Goal: Subscribe to service/newsletter

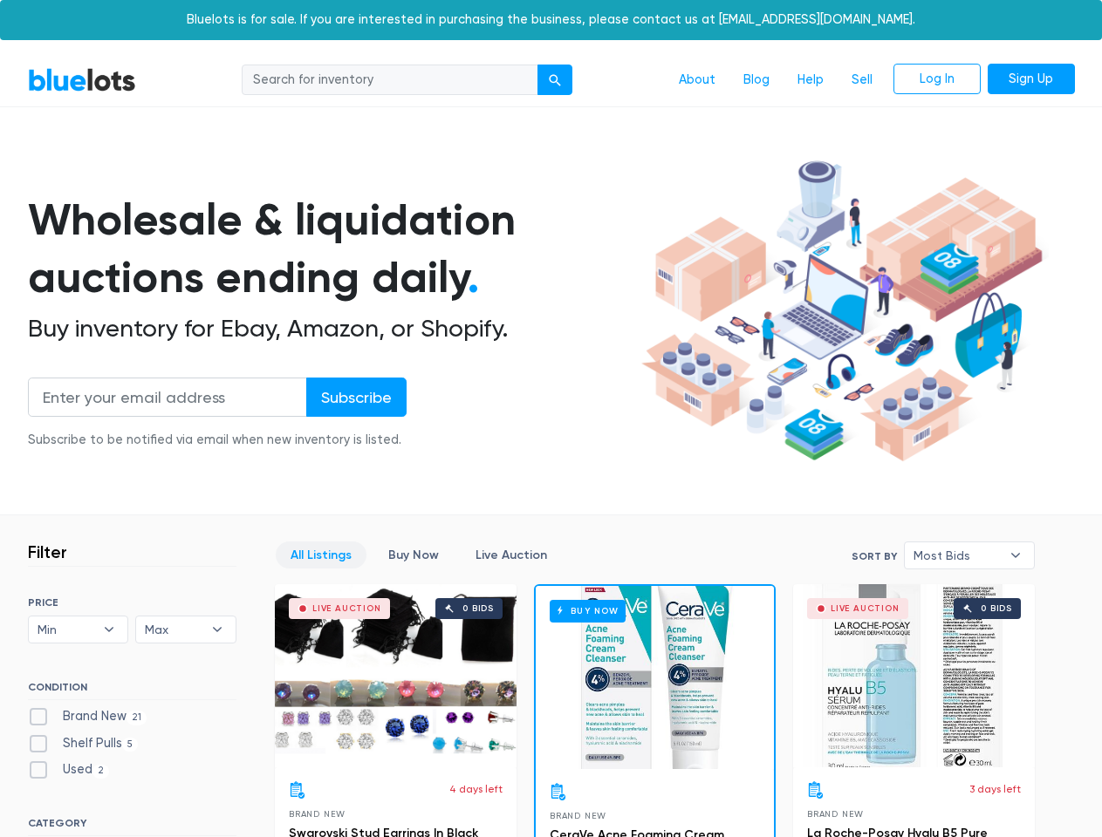
click at [556, 80] on div "submit" at bounding box center [555, 80] width 12 height 12
click at [355, 397] on input "Subscribe" at bounding box center [356, 397] width 100 height 39
click at [79, 630] on span "Min" at bounding box center [67, 630] width 58 height 26
click at [186, 630] on span "Max" at bounding box center [174, 630] width 58 height 26
click at [969, 556] on span "Most Bids" at bounding box center [956, 556] width 87 height 26
